Goal: Transaction & Acquisition: Purchase product/service

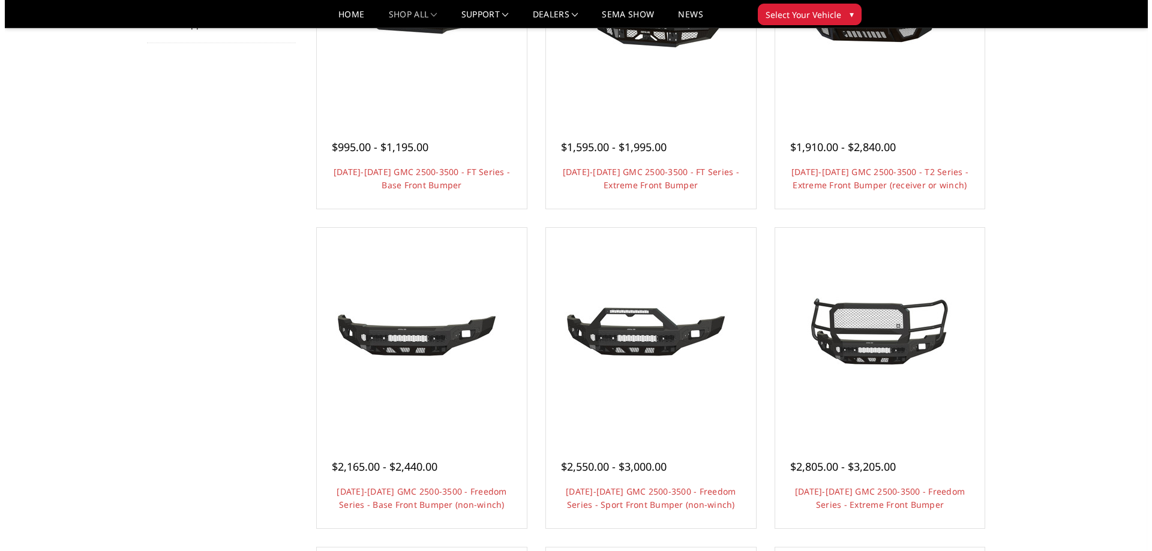
scroll to position [60, 0]
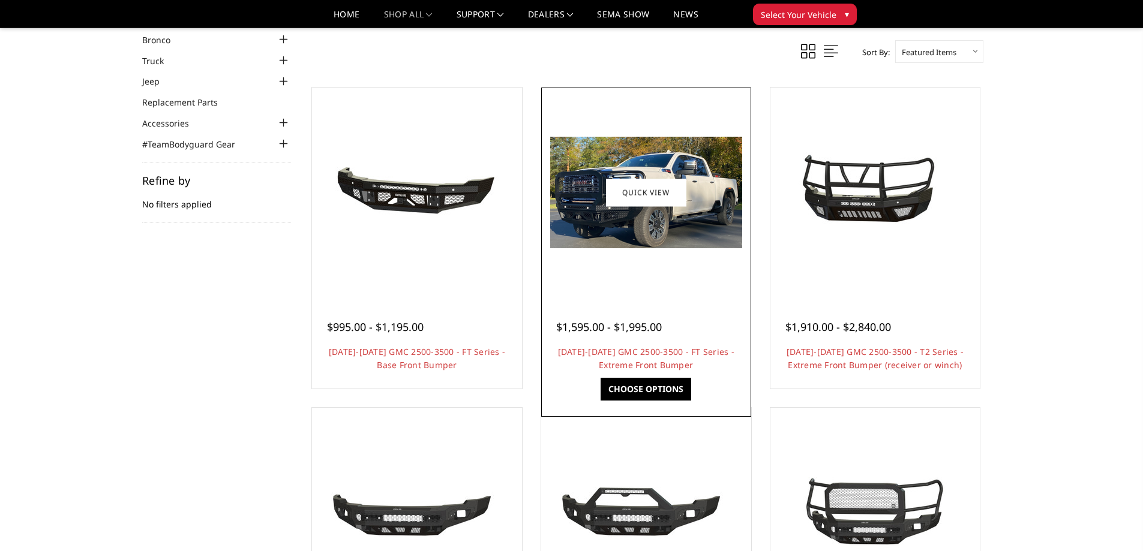
click at [695, 361] on h4 "[DATE]-[DATE] GMC 2500-3500 - FT Series - Extreme Front Bumper" at bounding box center [646, 359] width 180 height 26
click at [686, 358] on h4 "[DATE]-[DATE] GMC 2500-3500 - FT Series - Extreme Front Bumper" at bounding box center [646, 359] width 180 height 26
click at [647, 185] on link "Quick view" at bounding box center [646, 192] width 80 height 28
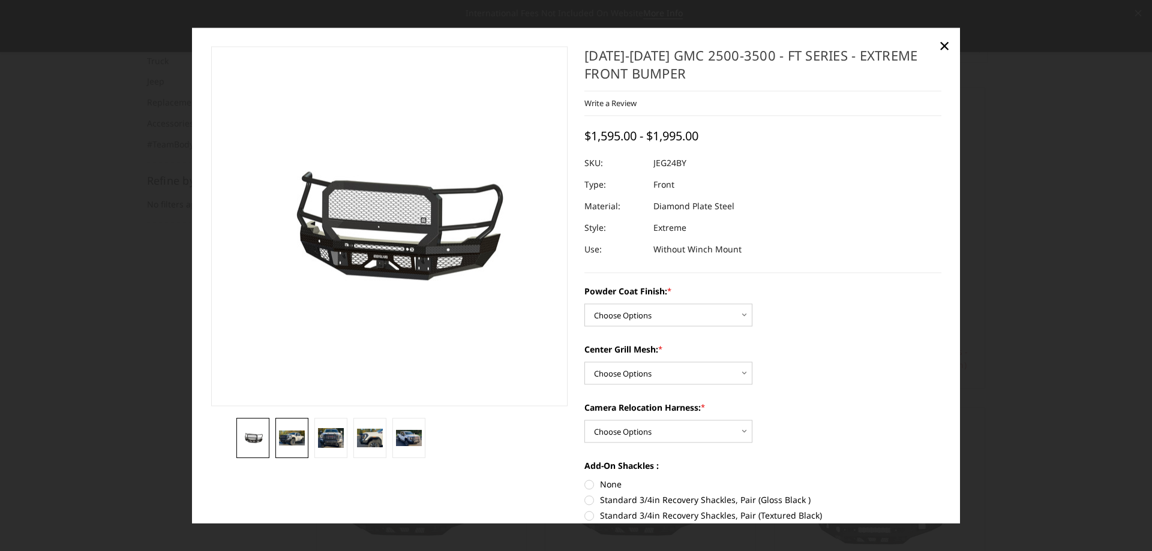
click at [283, 437] on img at bounding box center [292, 438] width 26 height 15
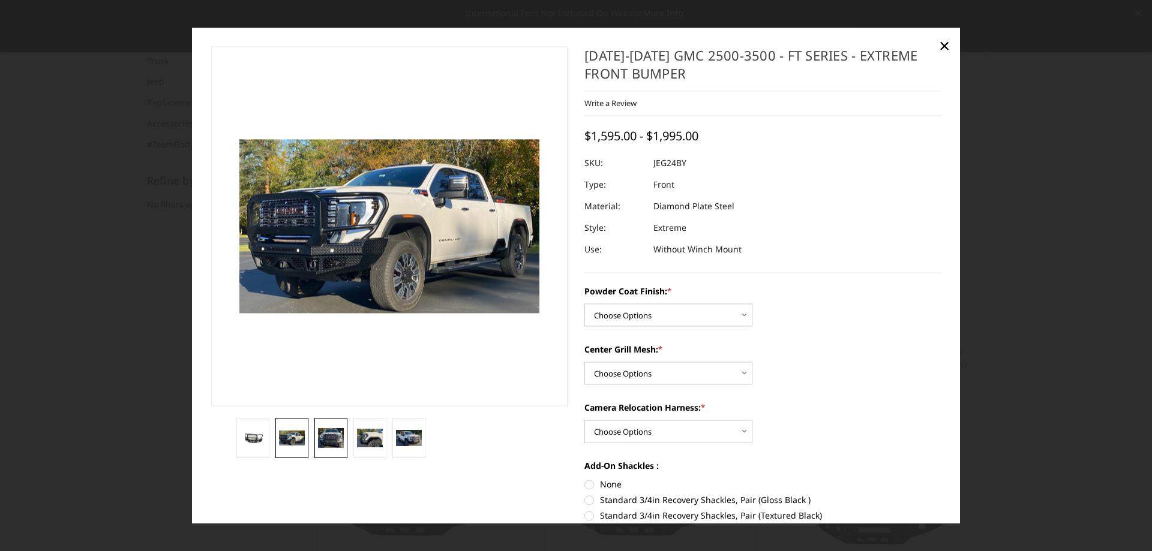
click at [330, 431] on img at bounding box center [331, 438] width 26 height 20
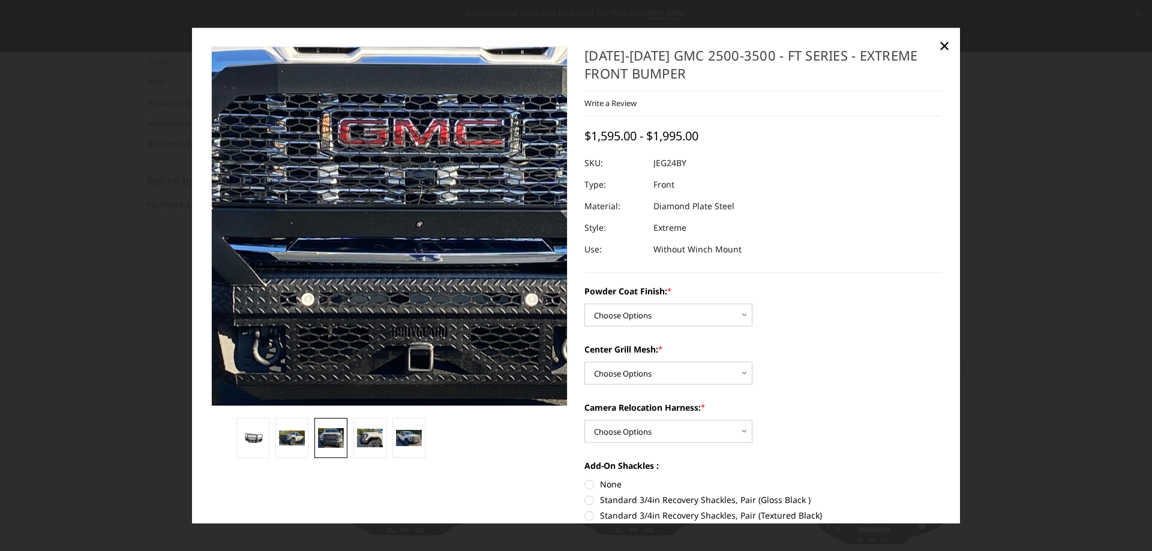
click at [379, 247] on img at bounding box center [410, 180] width 768 height 605
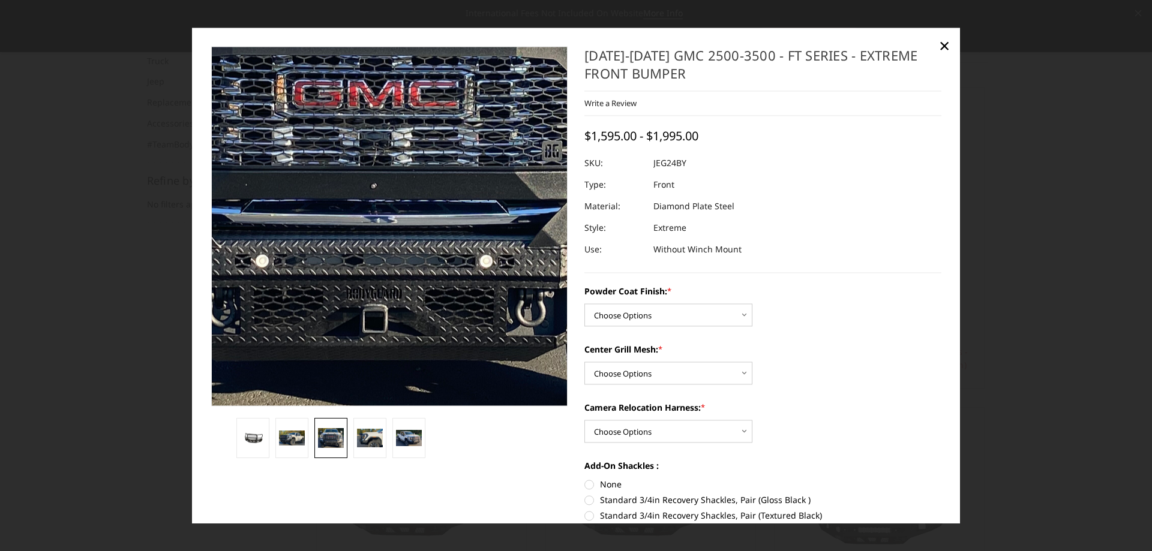
click at [406, 349] on img at bounding box center [364, 142] width 768 height 605
click at [406, 349] on img at bounding box center [365, 143] width 768 height 605
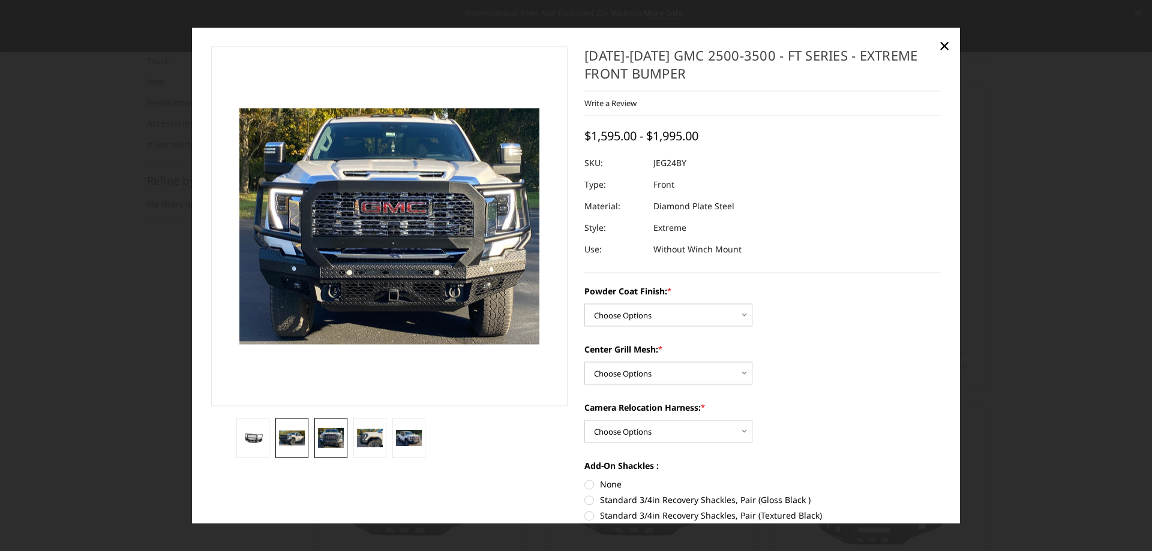
click at [298, 441] on img at bounding box center [292, 438] width 26 height 15
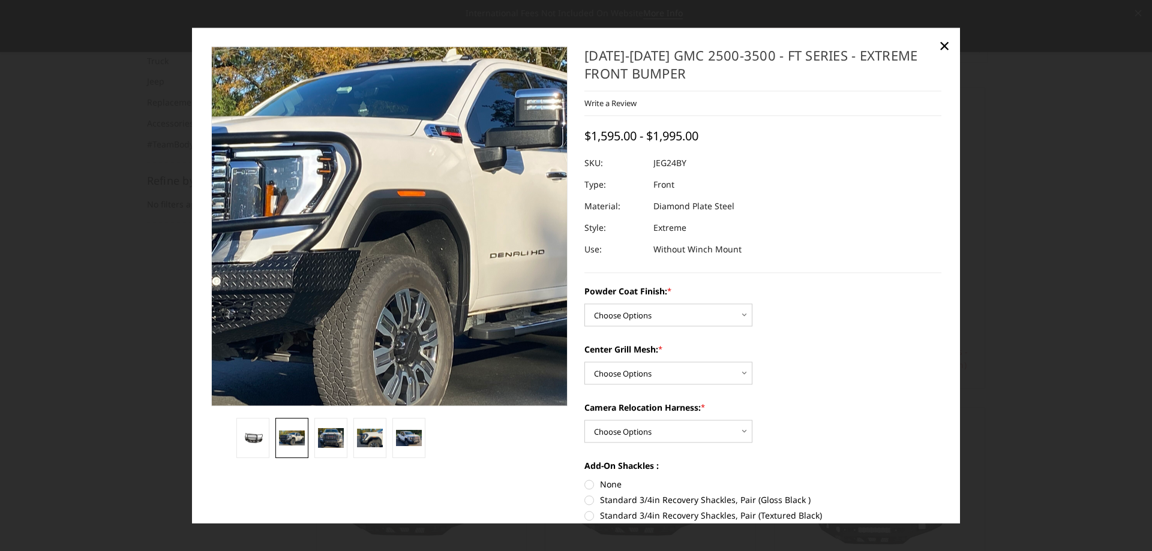
click at [408, 257] on img at bounding box center [363, 220] width 768 height 446
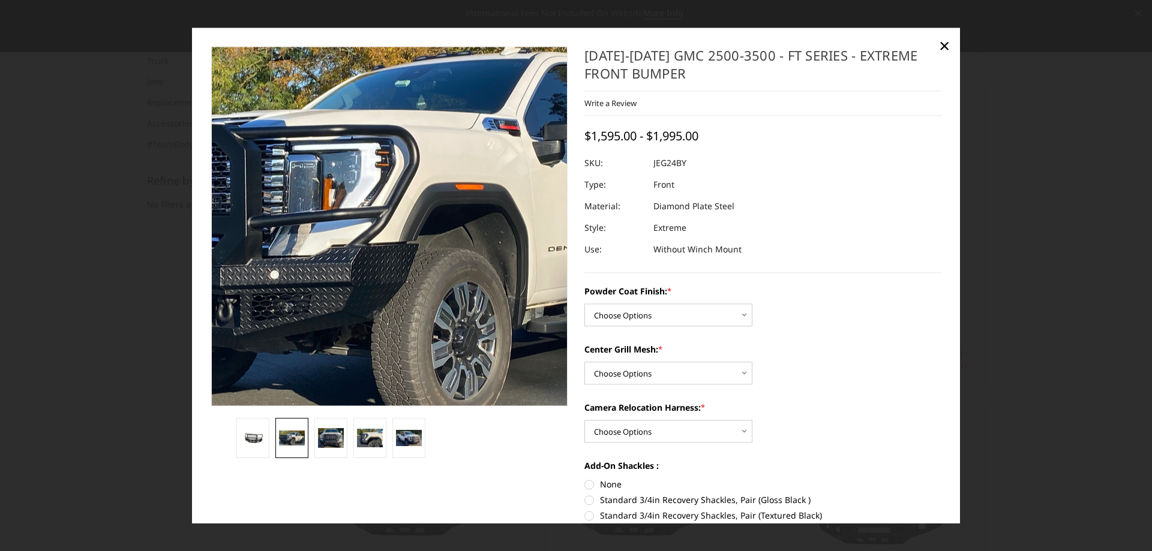
click at [380, 228] on img at bounding box center [421, 213] width 768 height 446
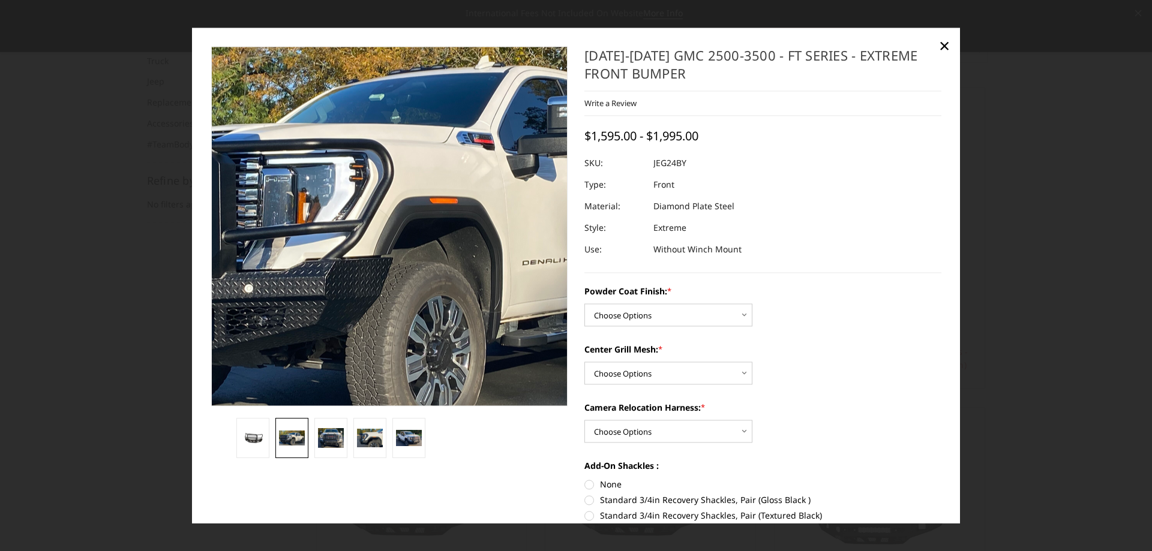
click at [380, 228] on img at bounding box center [395, 227] width 768 height 446
drag, startPoint x: 380, startPoint y: 228, endPoint x: 316, endPoint y: 311, distance: 105.1
click at [316, 311] on img at bounding box center [395, 227] width 768 height 446
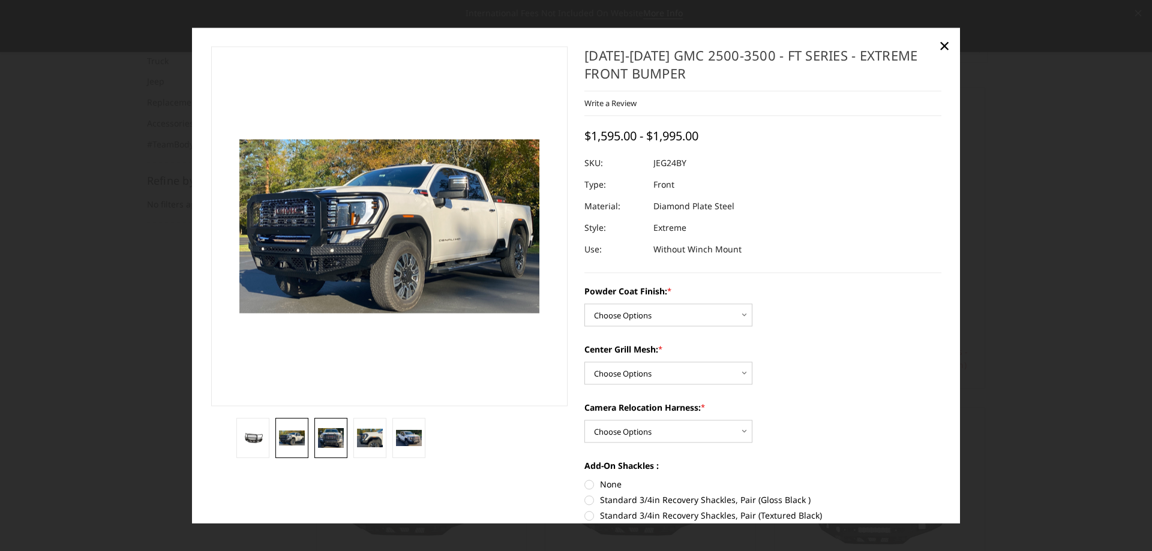
click at [327, 449] on link at bounding box center [330, 438] width 33 height 40
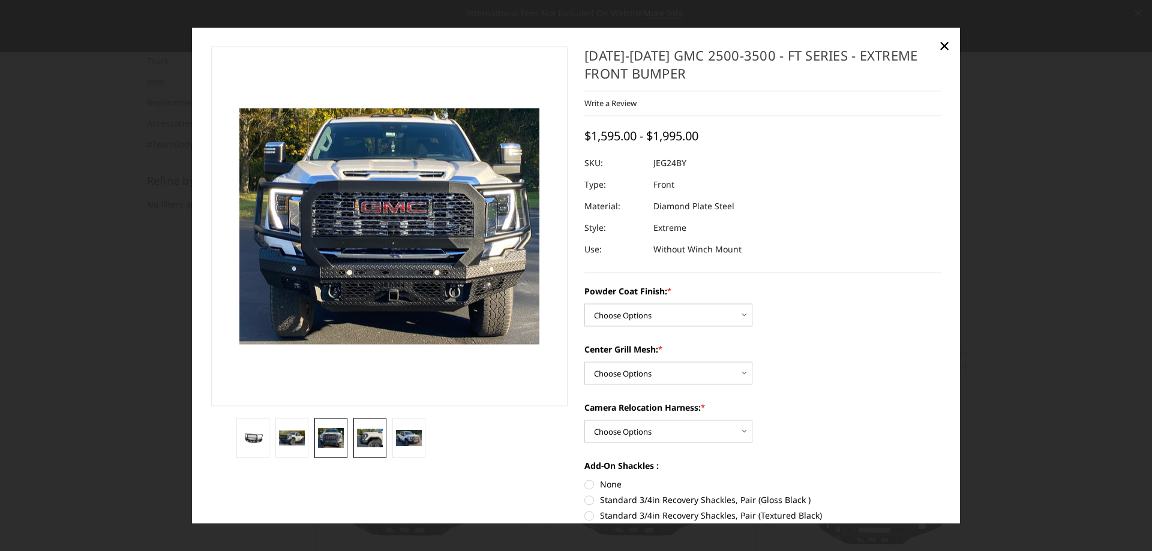
click at [380, 449] on link at bounding box center [369, 438] width 33 height 40
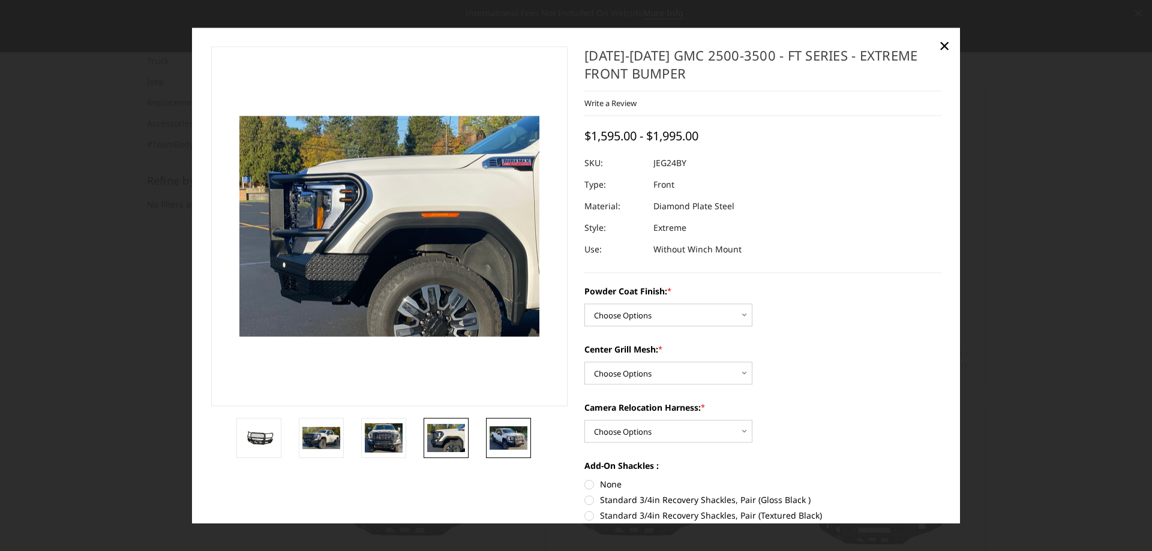
click at [501, 444] on img at bounding box center [508, 438] width 38 height 23
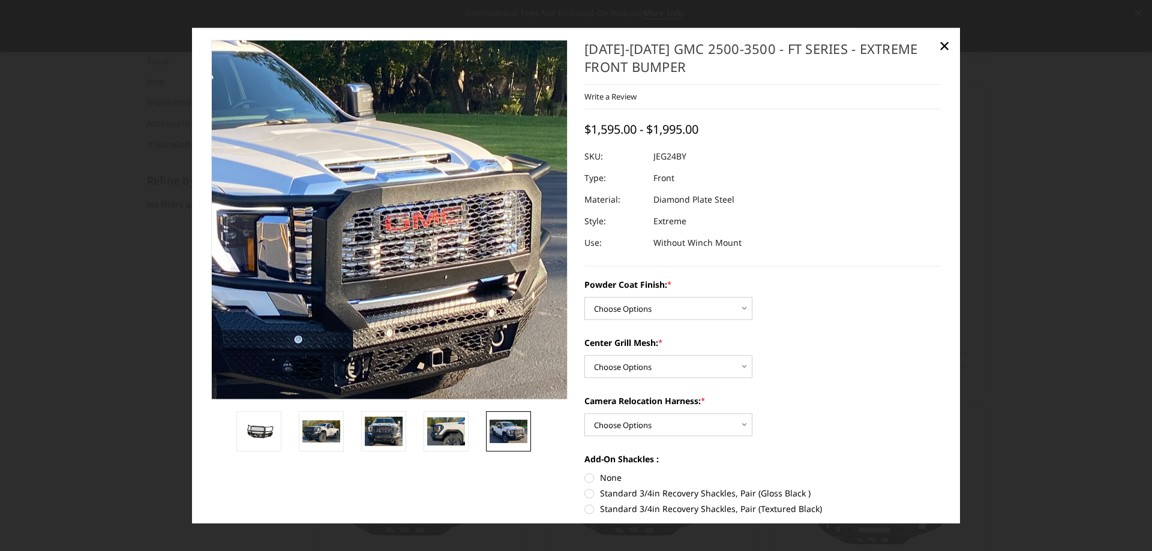
scroll to position [0, 0]
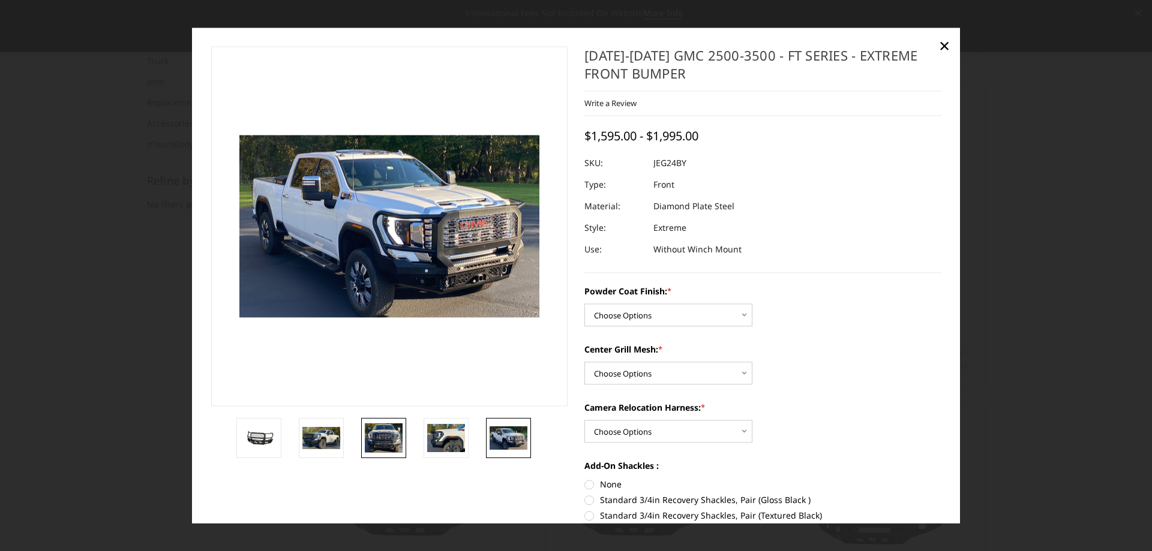
click at [372, 436] on img at bounding box center [384, 438] width 38 height 30
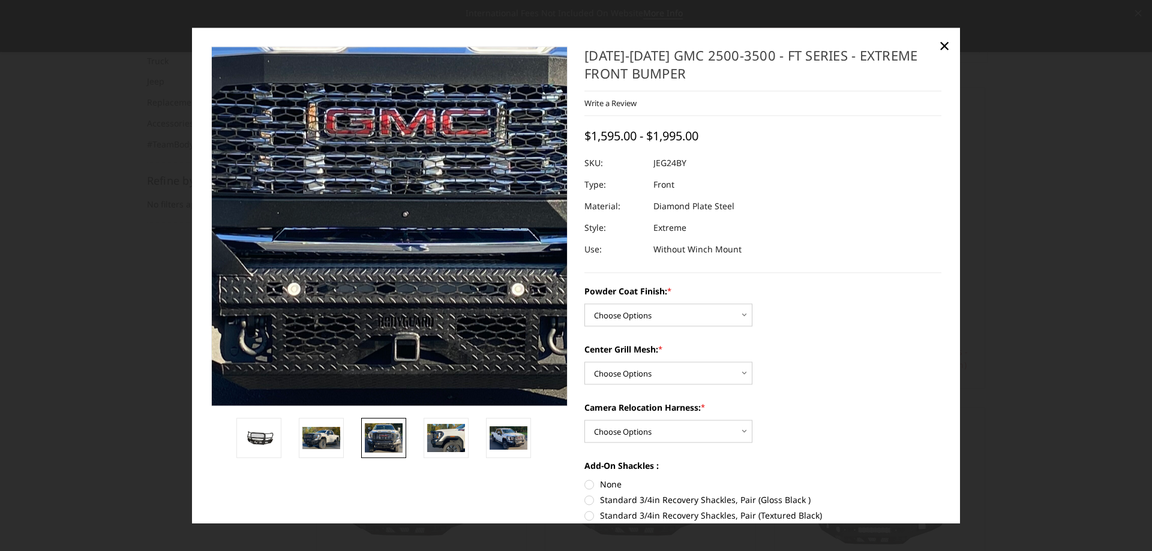
click at [380, 308] on img at bounding box center [396, 171] width 768 height 605
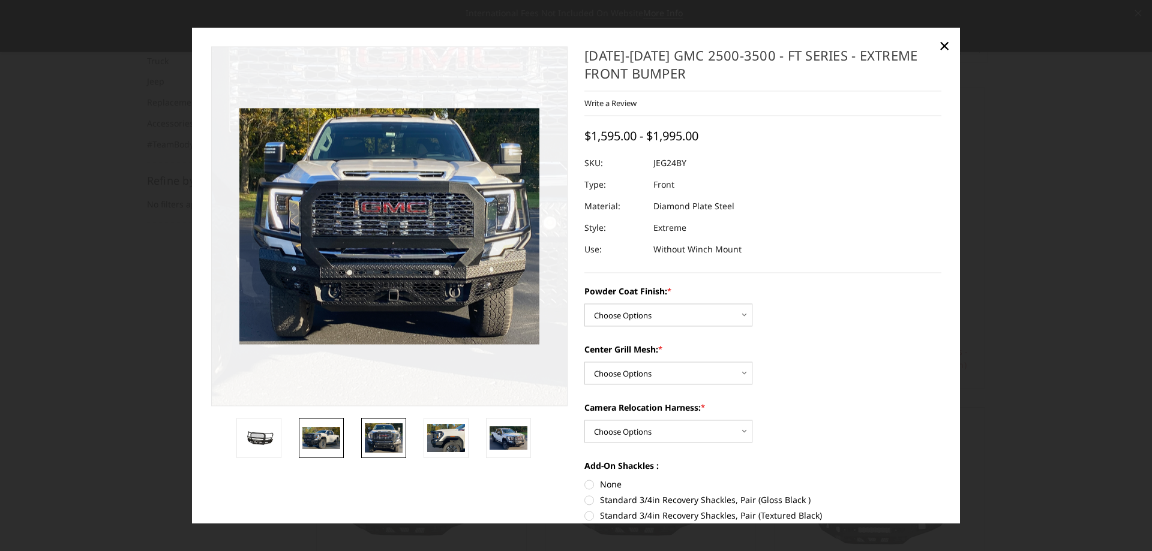
click at [322, 442] on img at bounding box center [321, 439] width 38 height 22
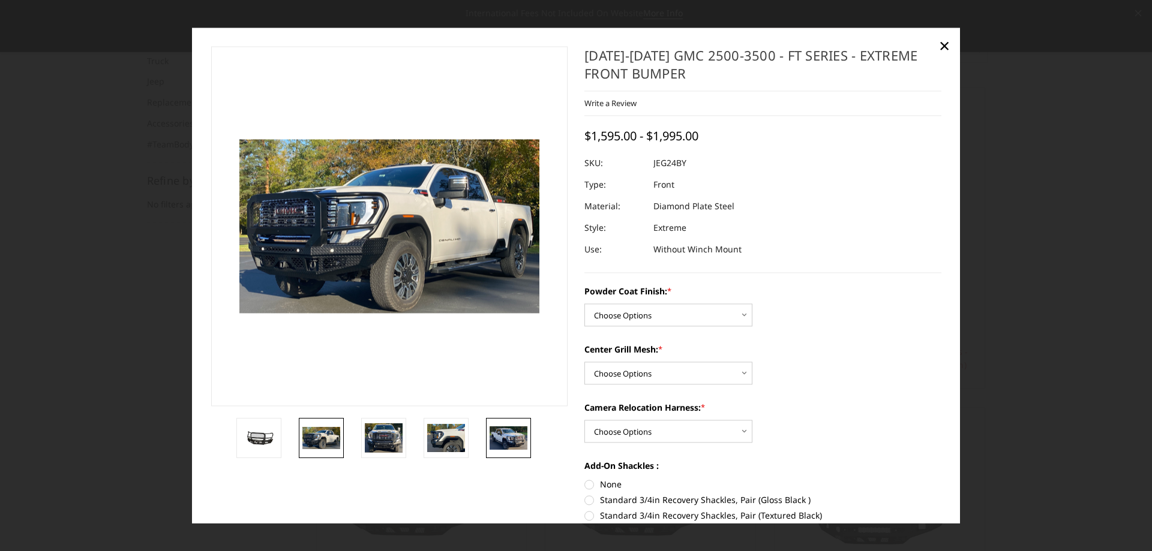
click at [515, 423] on link at bounding box center [508, 438] width 45 height 40
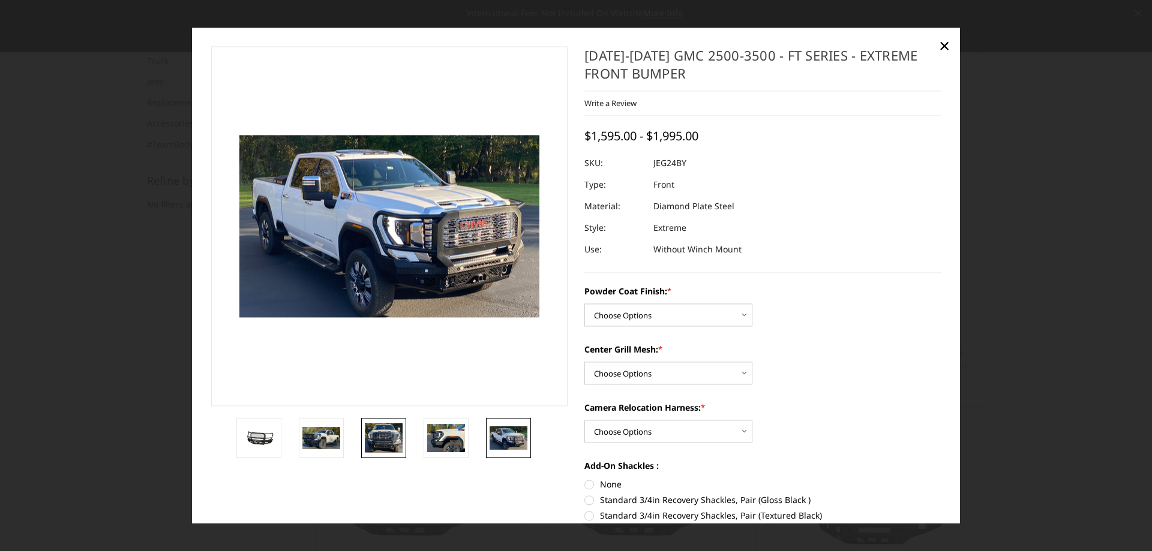
click at [379, 436] on img at bounding box center [384, 438] width 38 height 30
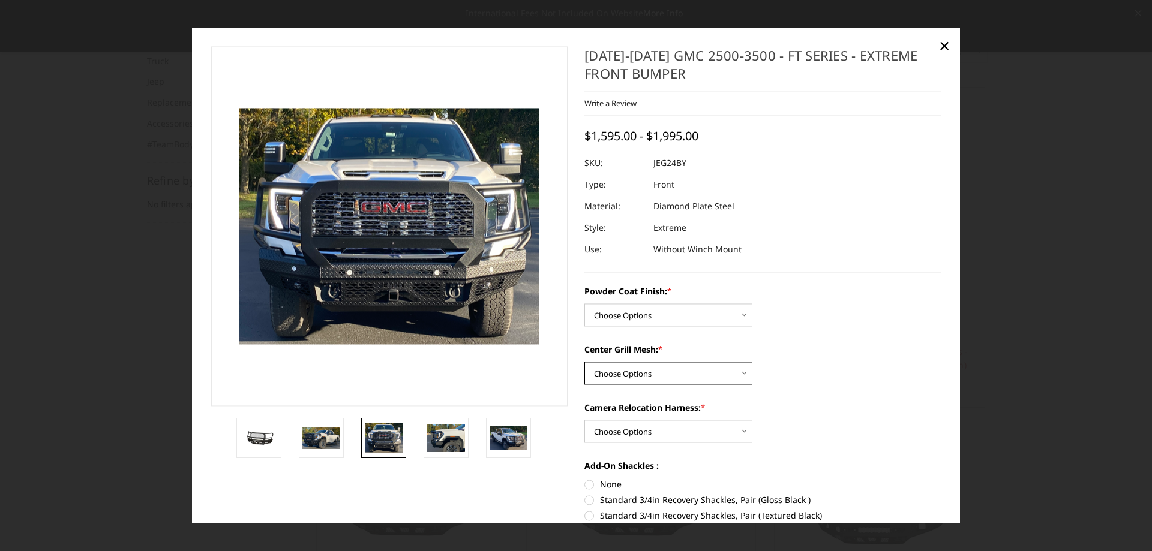
click at [603, 384] on select "Choose Options WITH Expanded Metal in Center Grill WITHOUT Expanded Metal in Ce…" at bounding box center [668, 373] width 168 height 23
click at [746, 438] on select "Choose Options WITH Camera Relocation Harness WITHOUT Camera Relocation Harness" at bounding box center [668, 431] width 168 height 23
select select "3289"
click at [584, 420] on select "Choose Options WITH Camera Relocation Harness WITHOUT Camera Relocation Harness" at bounding box center [668, 431] width 168 height 23
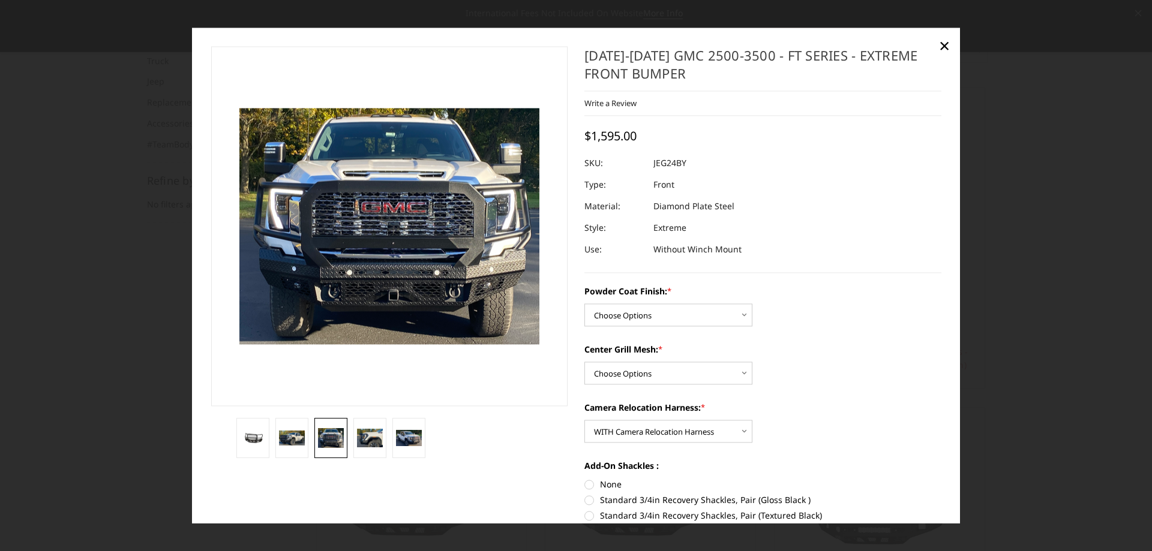
drag, startPoint x: 759, startPoint y: 53, endPoint x: 885, endPoint y: 100, distance: 134.2
click at [885, 100] on div "[DATE]-[DATE] GMC 2500-3500 - FT Series - Extreme Front Bumper Write a Review W…" at bounding box center [762, 159] width 357 height 227
click at [848, 67] on h1 "[DATE]-[DATE] GMC 2500-3500 - FT Series - Extreme Front Bumper" at bounding box center [762, 68] width 357 height 45
drag, startPoint x: 761, startPoint y: 56, endPoint x: 857, endPoint y: 69, distance: 97.4
click at [857, 69] on h1 "[DATE]-[DATE] GMC 2500-3500 - FT Series - Extreme Front Bumper" at bounding box center [762, 68] width 357 height 45
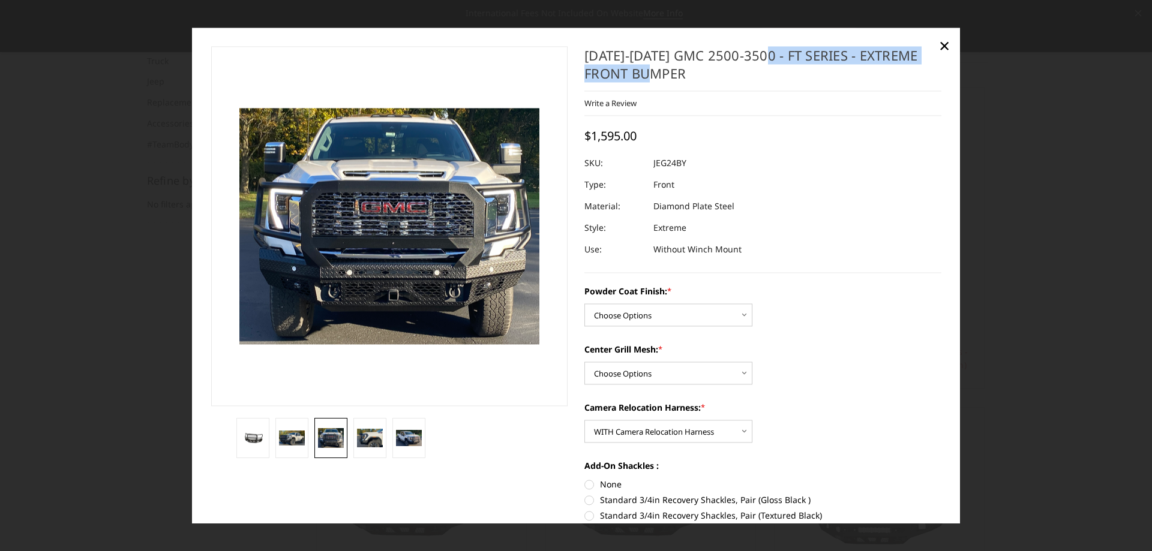
copy h1 "FT Series - Extreme Front Bumper"
click at [363, 432] on img at bounding box center [370, 438] width 26 height 19
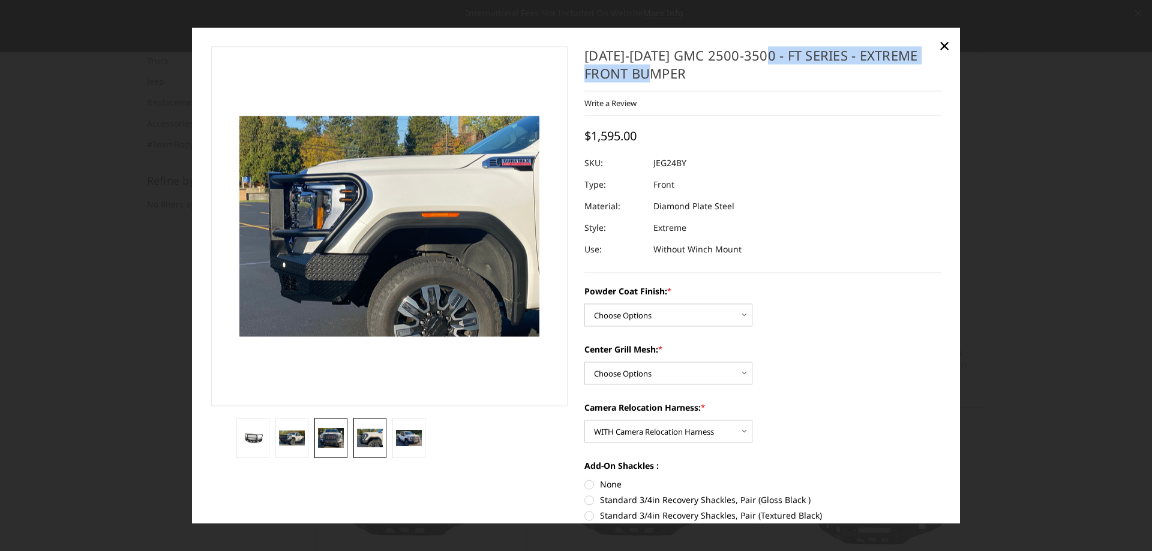
click at [328, 432] on img at bounding box center [331, 438] width 26 height 20
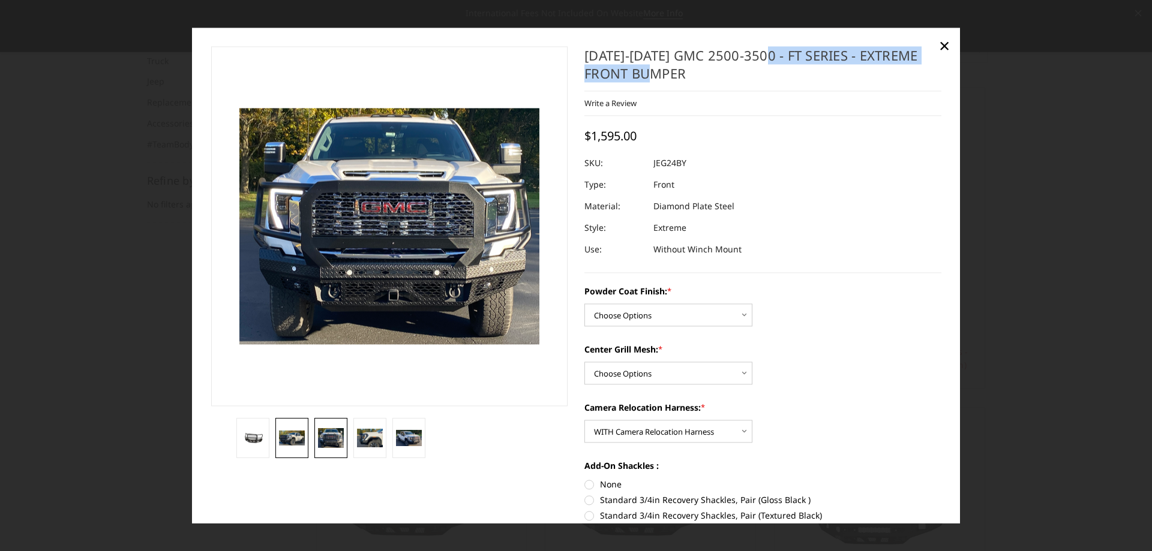
click at [291, 430] on link at bounding box center [291, 438] width 33 height 40
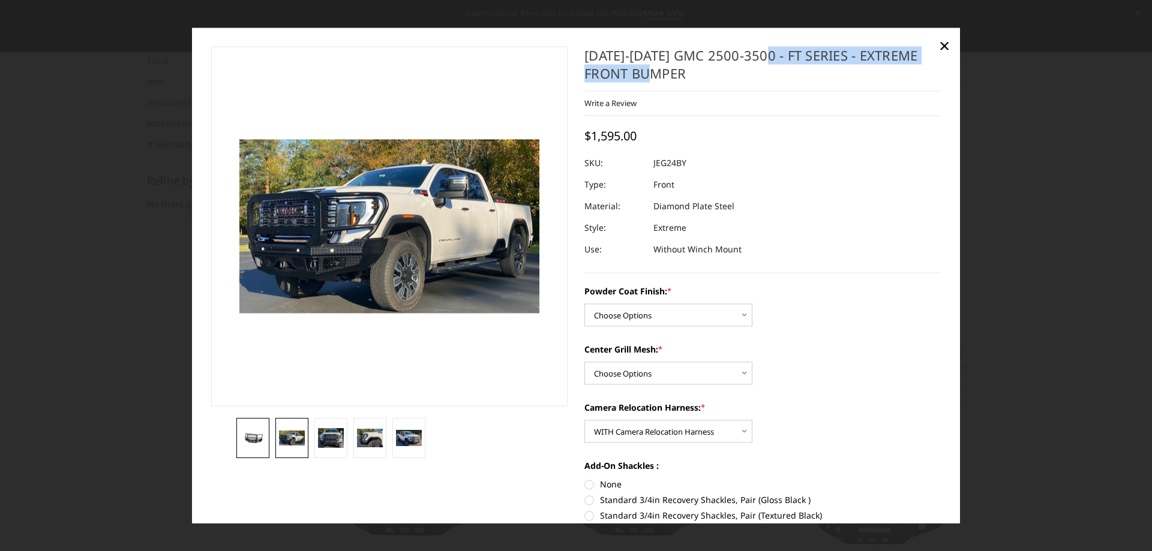
click at [262, 441] on img at bounding box center [253, 438] width 26 height 12
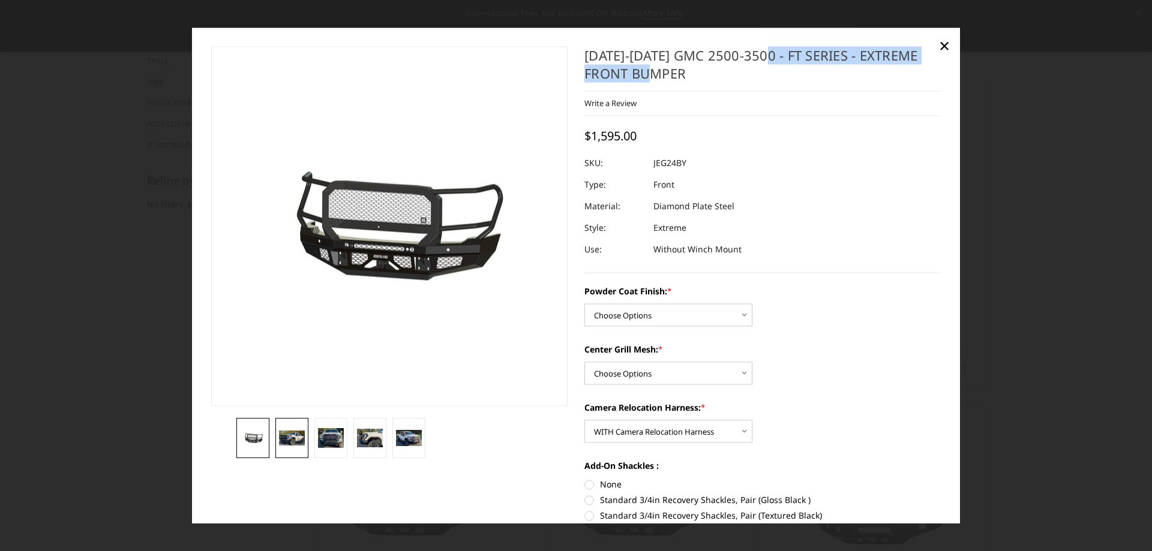
click at [285, 448] on link at bounding box center [291, 438] width 33 height 40
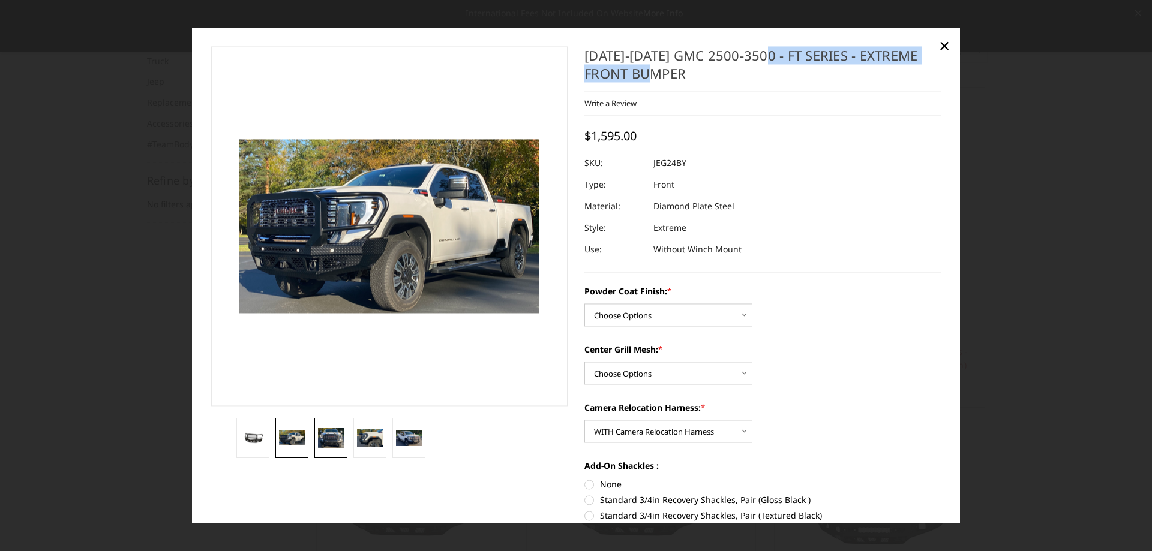
click at [337, 448] on img at bounding box center [331, 438] width 26 height 20
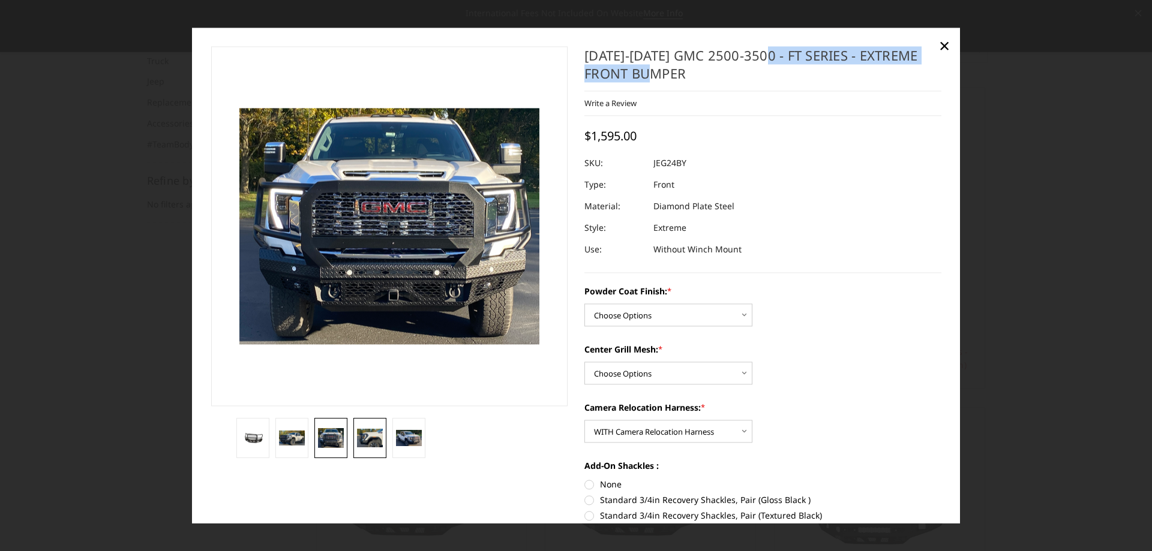
click at [380, 454] on link at bounding box center [369, 438] width 33 height 40
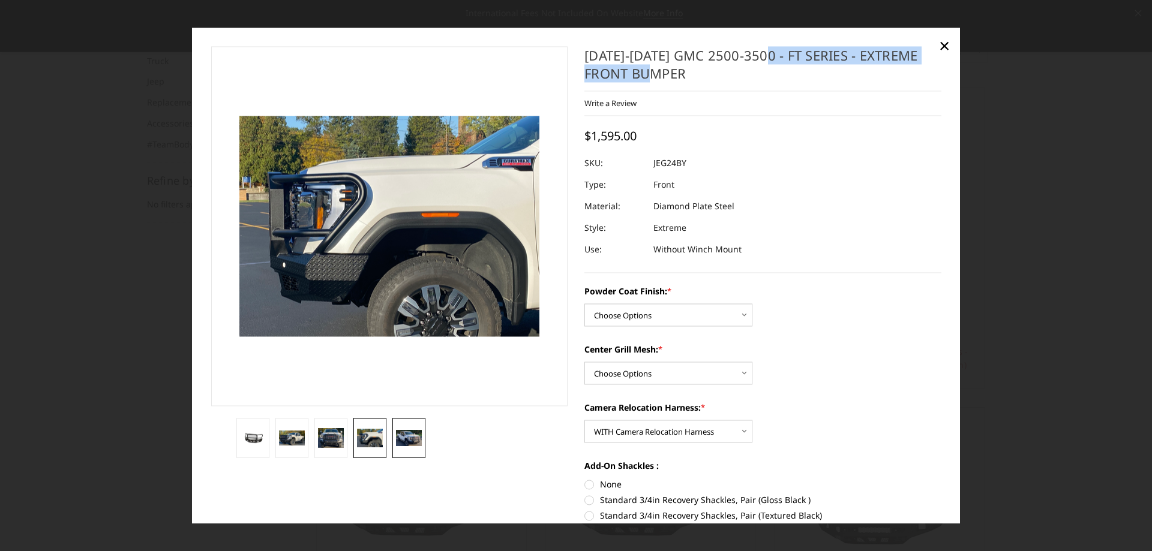
click at [415, 450] on link at bounding box center [408, 438] width 33 height 40
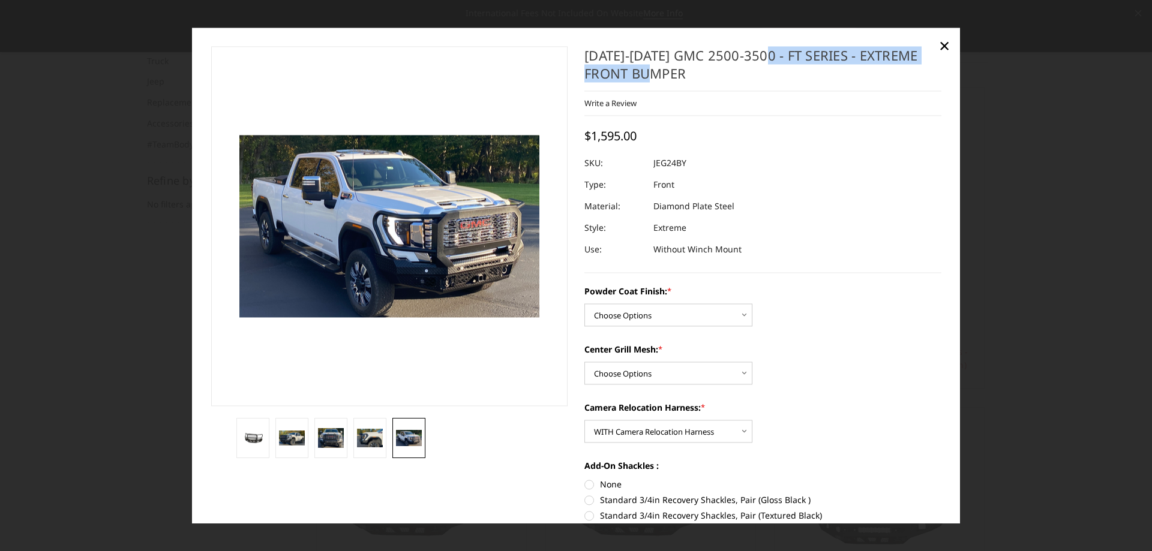
click at [389, 450] on li at bounding box center [408, 438] width 39 height 40
click at [368, 447] on img at bounding box center [370, 438] width 26 height 19
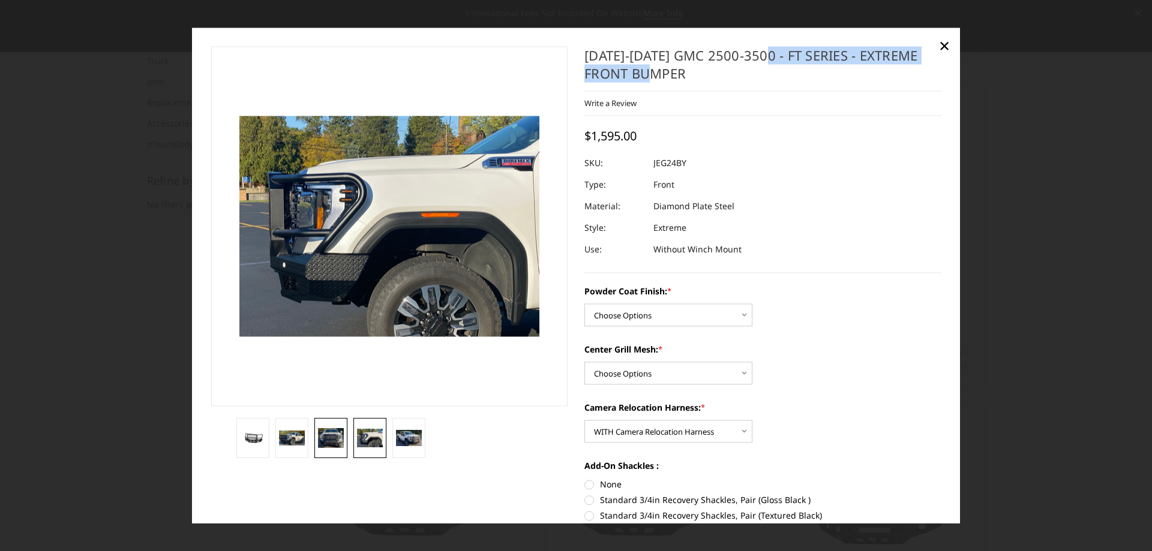
click at [328, 435] on img at bounding box center [331, 438] width 26 height 20
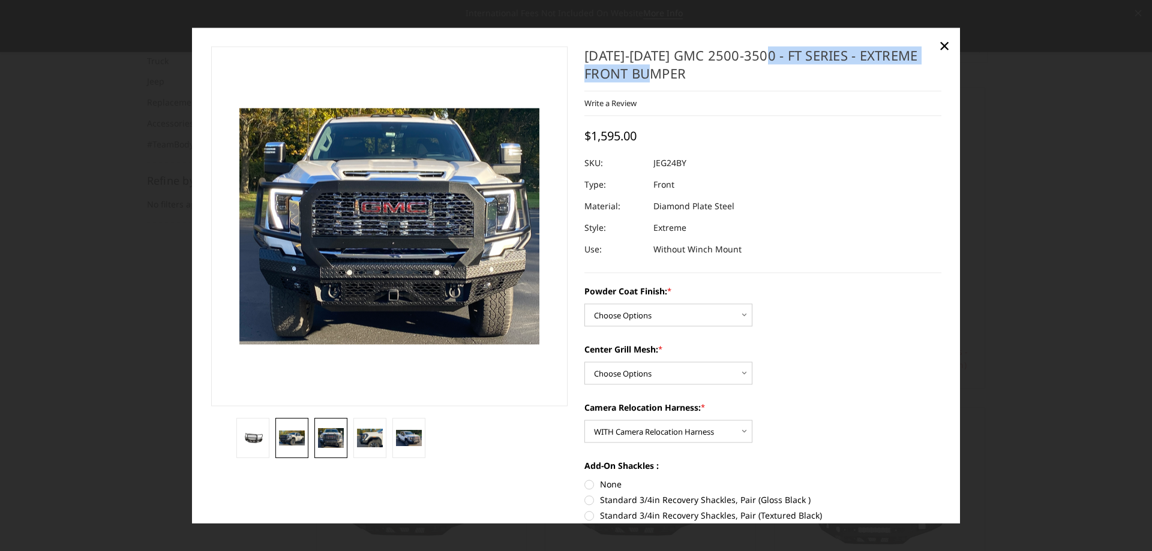
click at [293, 430] on link at bounding box center [291, 438] width 33 height 40
